Goal: Information Seeking & Learning: Learn about a topic

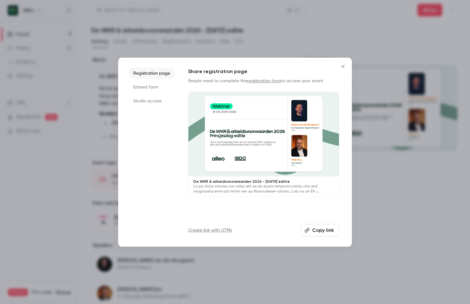
click at [344, 66] on icon "Close" at bounding box center [344, 66] width 8 height 5
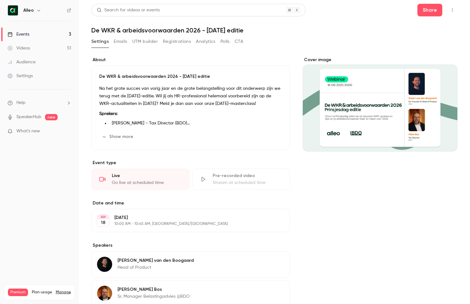
click at [62, 36] on link "Events 3" at bounding box center [39, 34] width 79 height 14
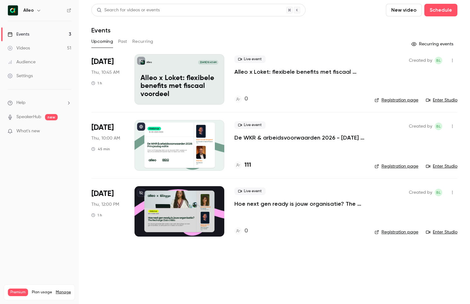
click at [267, 137] on p "De WKR & arbeidsvoorwaarden 2026 - [DATE] editie" at bounding box center [300, 138] width 130 height 8
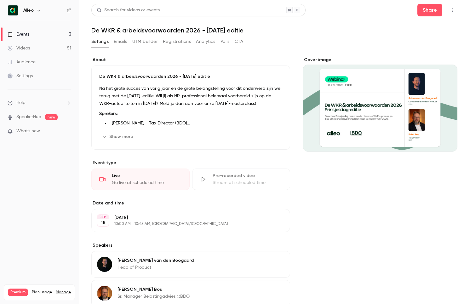
drag, startPoint x: 90, startPoint y: 30, endPoint x: 265, endPoint y: 29, distance: 175.0
click at [265, 29] on main "Search for videos or events Share De WKR & arbeidsvoorwaarden 2026 - [DATE] edi…" at bounding box center [275, 152] width 392 height 304
copy h1 "De WKR & arbeidsvoorwaarden 2026 - [DATE] editie"
